Goal: Transaction & Acquisition: Book appointment/travel/reservation

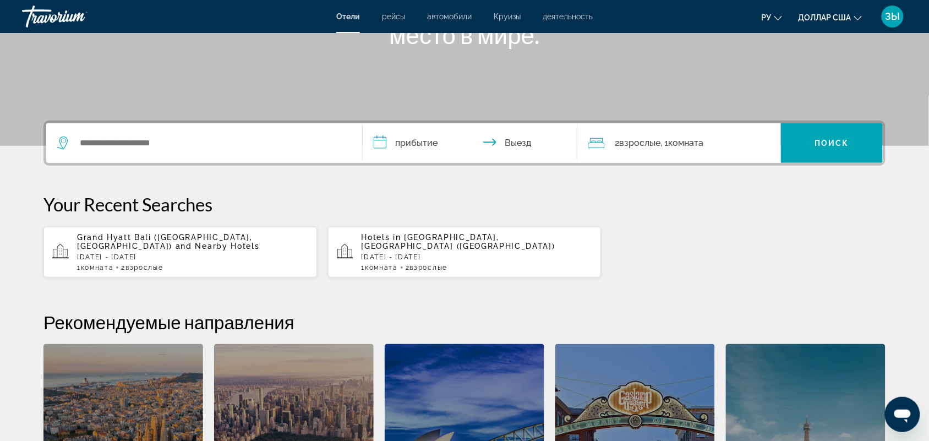
scroll to position [180, 0]
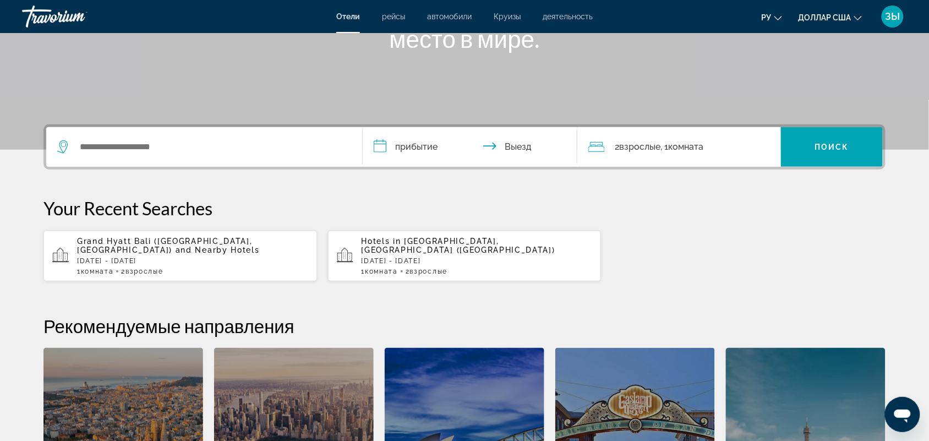
click at [411, 267] on span "2 Взрослый Взрослые" at bounding box center [426, 271] width 42 height 8
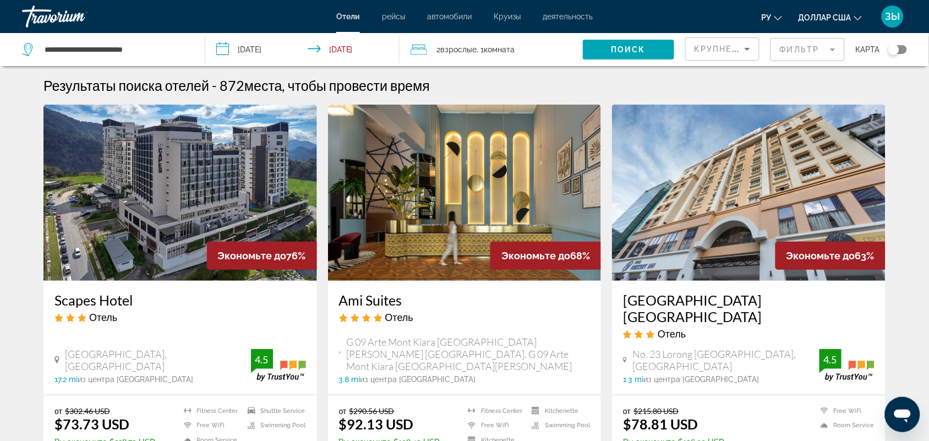
click at [892, 17] on font "ЗЫ" at bounding box center [892, 16] width 15 height 12
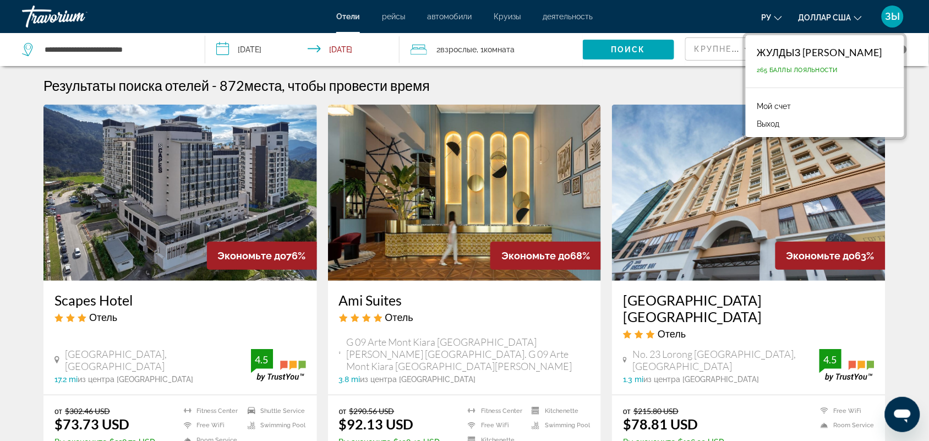
click at [779, 124] on font "Выход" at bounding box center [767, 123] width 23 height 9
